Goal: Task Accomplishment & Management: Use online tool/utility

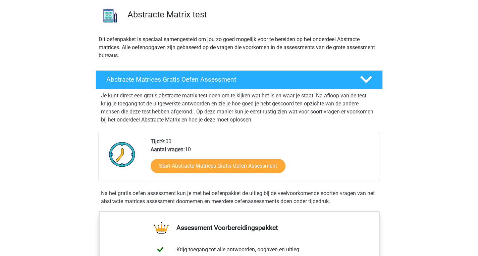
scroll to position [50, 0]
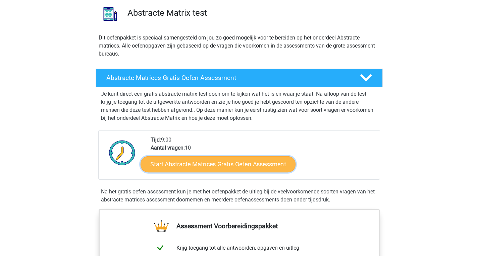
click at [185, 167] on link "Start Abstracte Matrices Gratis Oefen Assessment" at bounding box center [217, 164] width 155 height 16
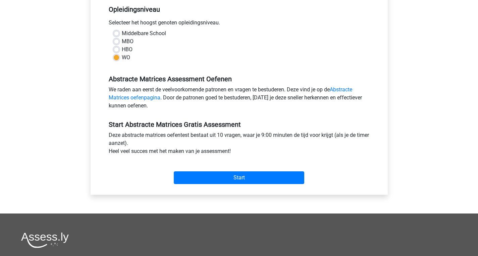
scroll to position [139, 0]
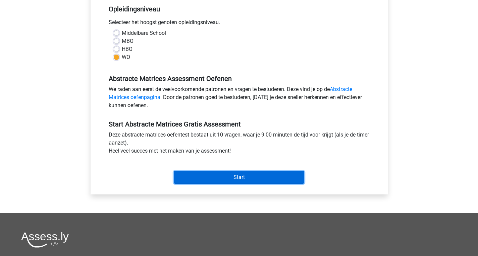
click at [208, 182] on input "Start" at bounding box center [239, 177] width 130 height 13
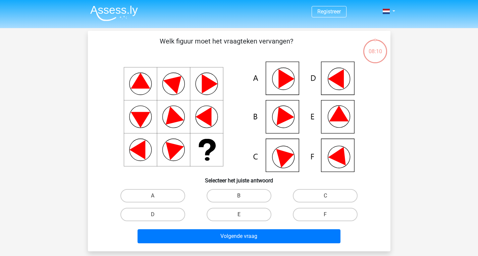
scroll to position [15, 0]
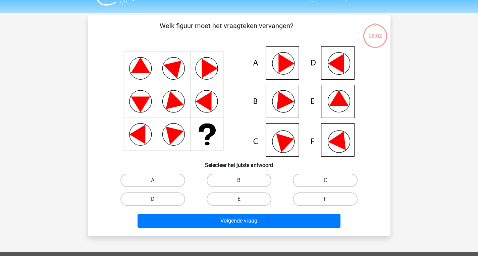
click at [249, 184] on label "B" at bounding box center [238, 180] width 65 height 13
click at [243, 184] on input "B" at bounding box center [241, 183] width 4 height 4
radio input "true"
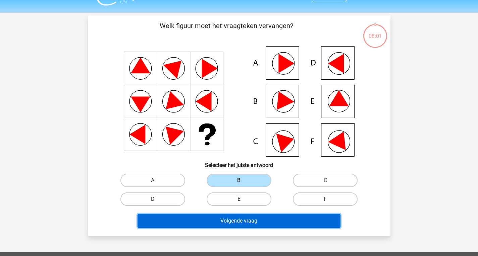
click at [247, 220] on button "Volgende vraag" at bounding box center [238, 221] width 203 height 14
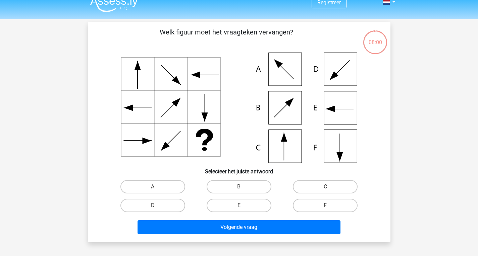
scroll to position [9, 0]
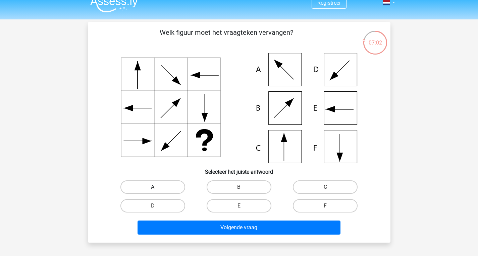
click at [161, 185] on label "A" at bounding box center [152, 187] width 65 height 13
click at [157, 187] on input "A" at bounding box center [154, 189] width 4 height 4
radio input "true"
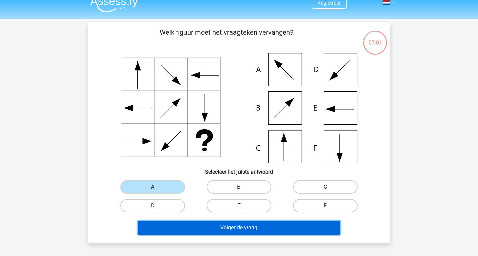
click at [236, 228] on button "Volgende vraag" at bounding box center [238, 228] width 203 height 14
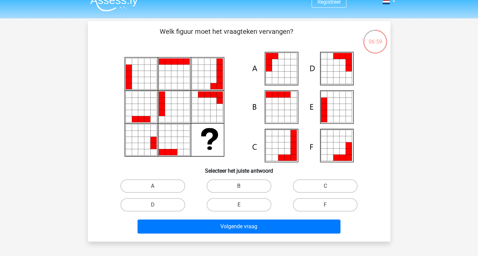
scroll to position [9, 0]
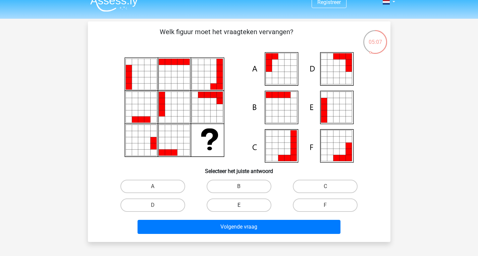
click at [225, 205] on label "E" at bounding box center [238, 205] width 65 height 13
click at [239, 205] on input "E" at bounding box center [241, 207] width 4 height 4
radio input "true"
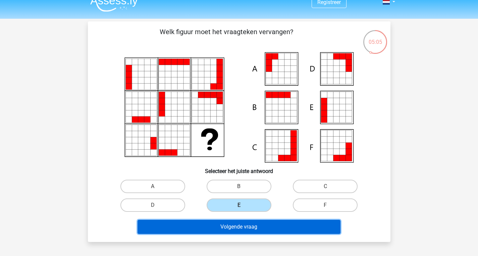
click at [216, 230] on button "Volgende vraag" at bounding box center [238, 227] width 203 height 14
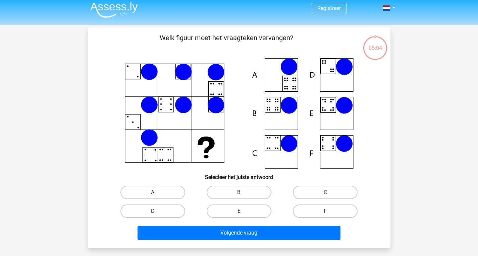
scroll to position [0, 0]
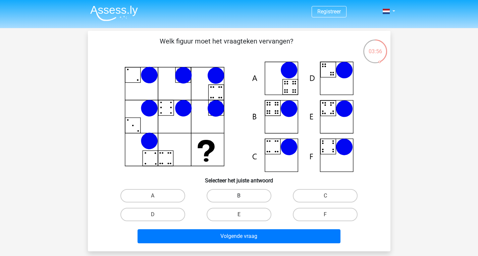
click at [235, 200] on label "B" at bounding box center [238, 195] width 65 height 13
click at [239, 200] on input "B" at bounding box center [241, 198] width 4 height 4
radio input "true"
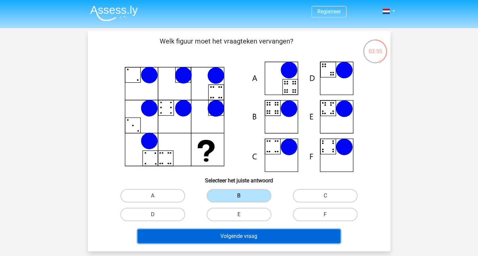
click at [232, 239] on button "Volgende vraag" at bounding box center [238, 237] width 203 height 14
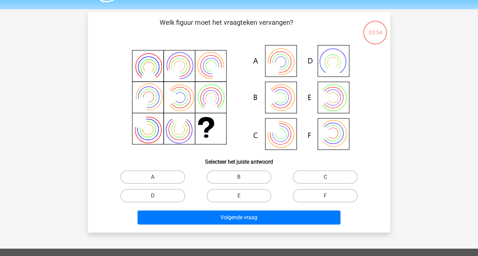
scroll to position [18, 0]
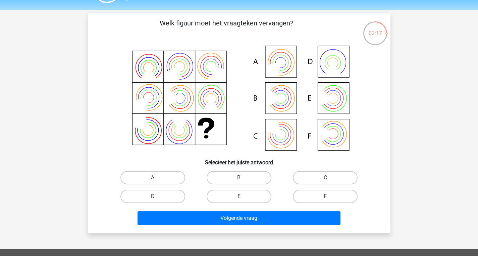
click at [247, 198] on label "E" at bounding box center [238, 196] width 65 height 13
click at [243, 198] on input "E" at bounding box center [241, 199] width 4 height 4
radio input "true"
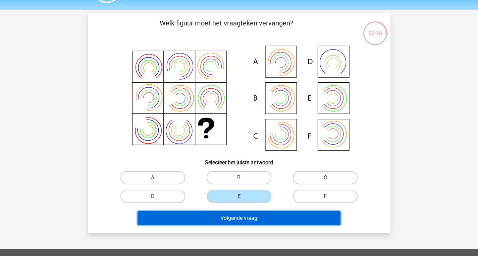
click at [248, 218] on button "Volgende vraag" at bounding box center [238, 218] width 203 height 14
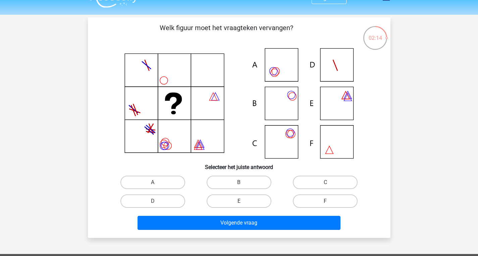
scroll to position [13, 0]
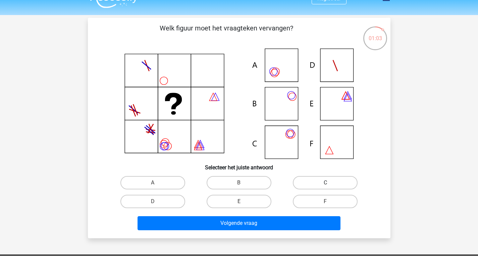
click at [306, 180] on label "C" at bounding box center [325, 182] width 65 height 13
click at [325, 183] on input "C" at bounding box center [327, 185] width 4 height 4
radio input "true"
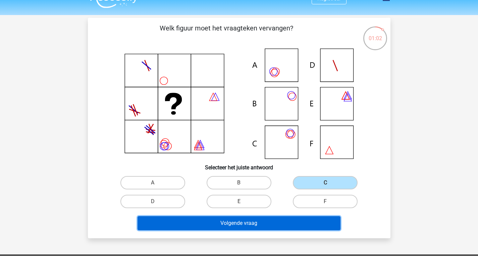
click at [254, 223] on button "Volgende vraag" at bounding box center [238, 224] width 203 height 14
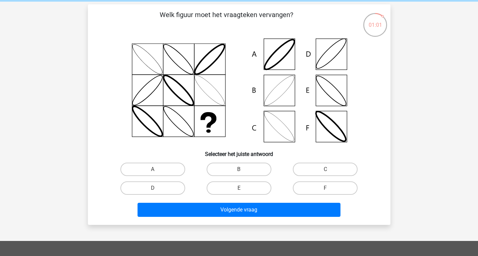
scroll to position [26, 0]
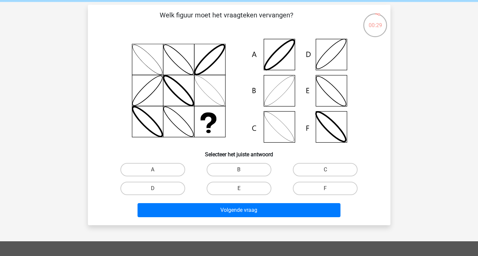
click at [328, 171] on input "C" at bounding box center [327, 172] width 4 height 4
radio input "true"
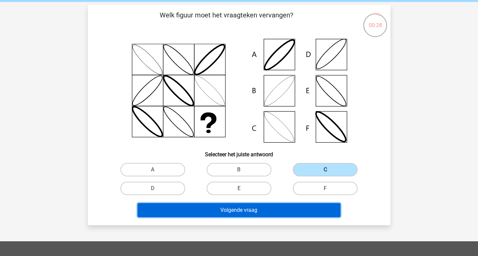
click at [263, 209] on button "Volgende vraag" at bounding box center [238, 210] width 203 height 14
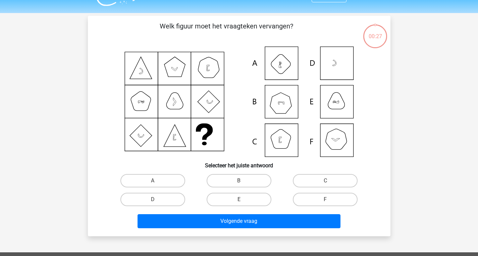
scroll to position [14, 0]
